Goal: Check status: Check status

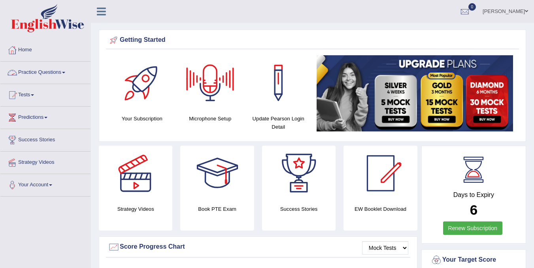
click at [49, 72] on link "Practice Questions" at bounding box center [45, 72] width 90 height 20
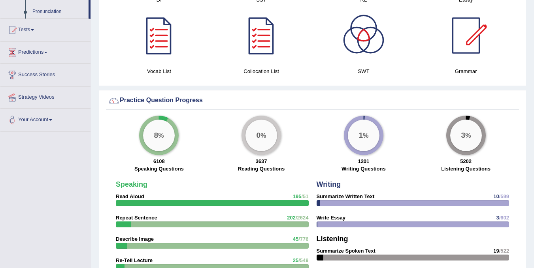
scroll to position [504, 0]
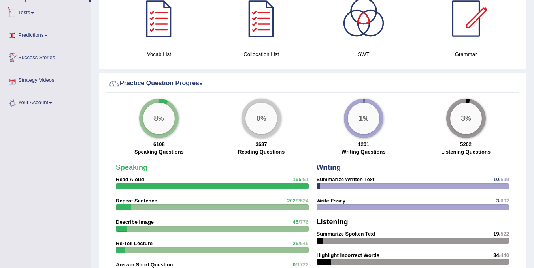
click at [41, 15] on link "Tests" at bounding box center [45, 12] width 90 height 20
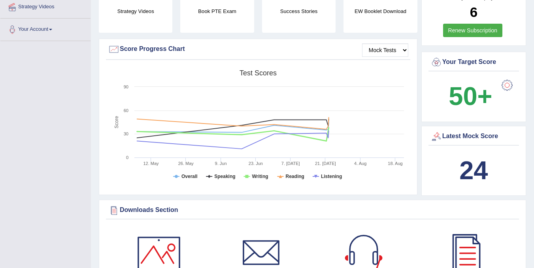
scroll to position [13, 0]
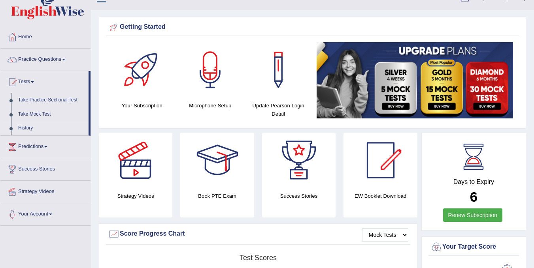
click at [27, 126] on link "History" at bounding box center [52, 128] width 74 height 14
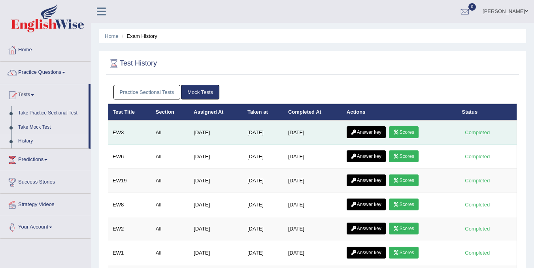
click at [410, 133] on link "Scores" at bounding box center [403, 133] width 29 height 12
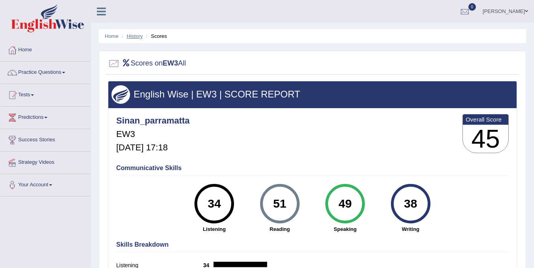
click at [135, 39] on link "History" at bounding box center [135, 36] width 16 height 6
click at [135, 35] on link "History" at bounding box center [135, 36] width 16 height 6
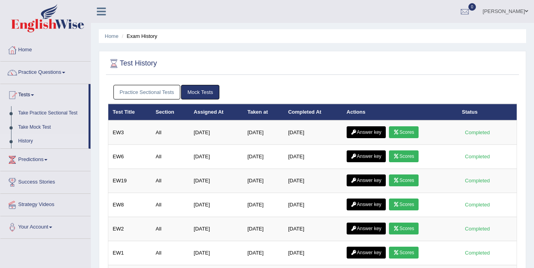
click at [151, 88] on link "Practice Sectional Tests" at bounding box center [146, 92] width 67 height 15
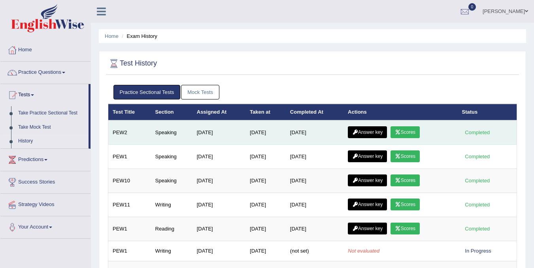
click at [407, 132] on link "Scores" at bounding box center [405, 133] width 29 height 12
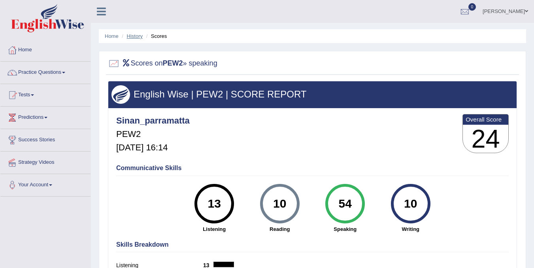
click at [135, 36] on link "History" at bounding box center [135, 36] width 16 height 6
